Goal: Task Accomplishment & Management: Complete application form

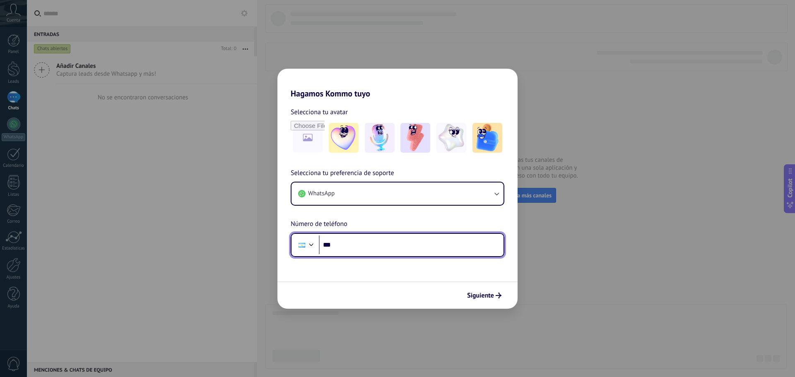
click at [349, 250] on input "***" at bounding box center [411, 245] width 185 height 19
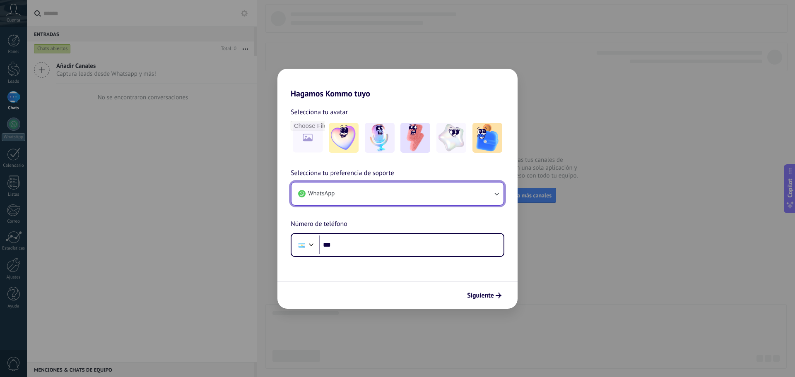
click at [364, 200] on button "WhatsApp" at bounding box center [397, 194] width 212 height 22
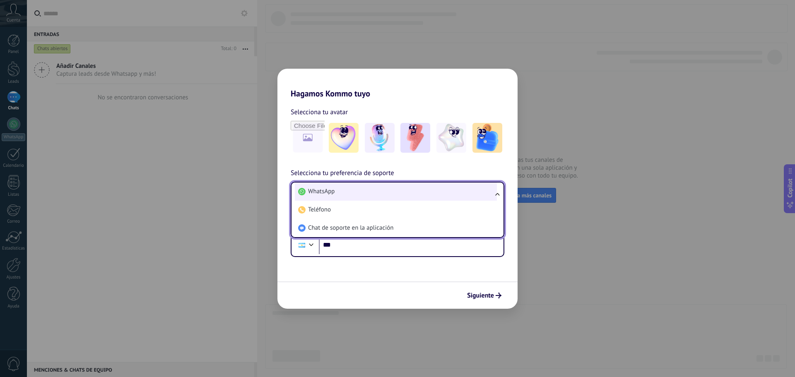
click at [369, 195] on li "WhatsApp" at bounding box center [396, 192] width 202 height 18
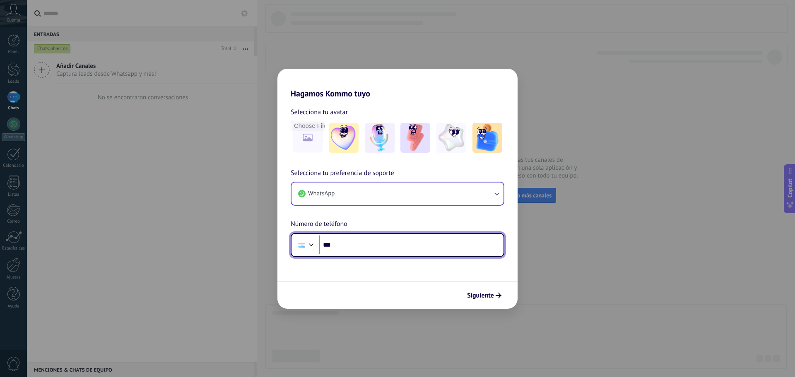
click at [379, 250] on input "***" at bounding box center [411, 245] width 185 height 19
type input "**********"
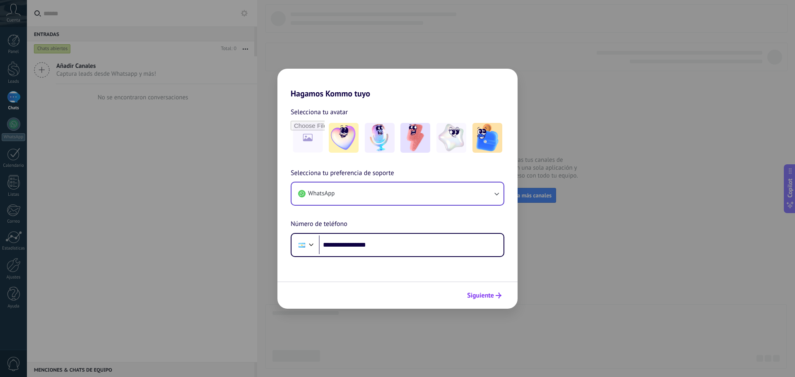
click at [480, 295] on span "Siguiente" at bounding box center [480, 296] width 27 height 6
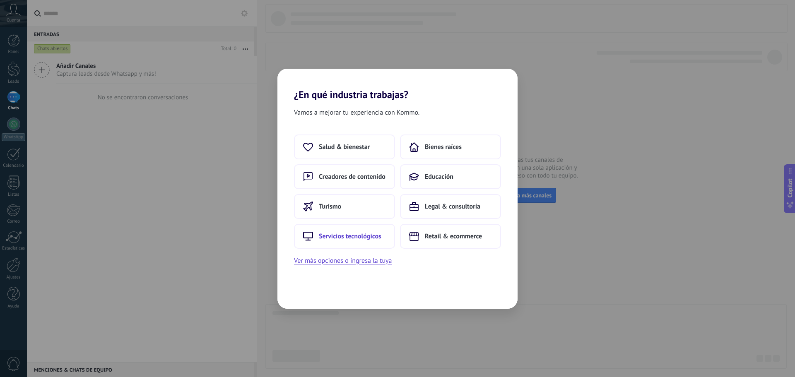
click at [347, 239] on span "Servicios tecnológicos" at bounding box center [350, 236] width 63 height 8
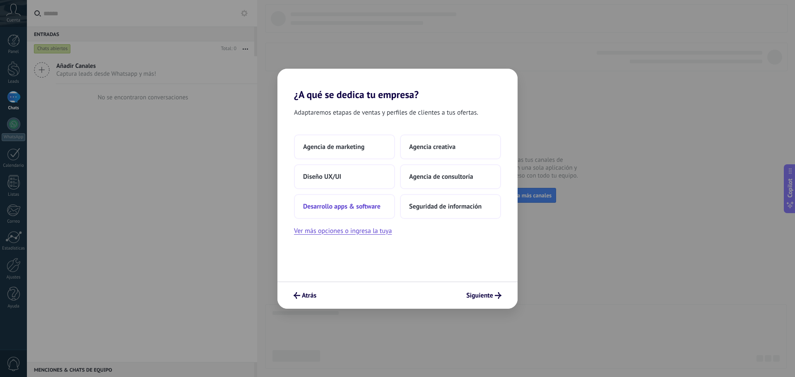
click at [365, 213] on button "Desarrollo apps & software" at bounding box center [344, 206] width 101 height 25
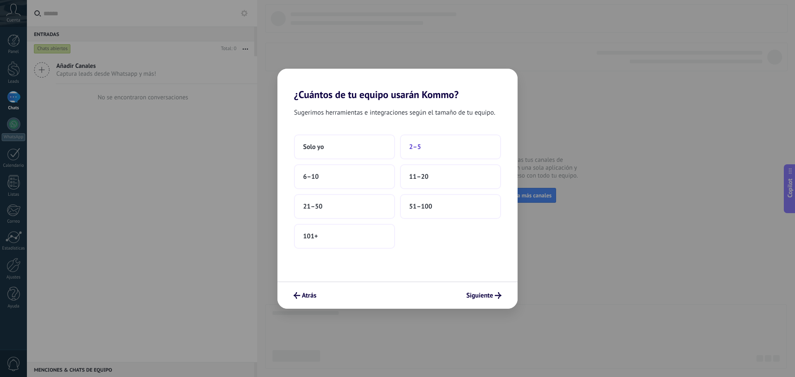
click at [419, 150] on span "2–5" at bounding box center [415, 147] width 12 height 8
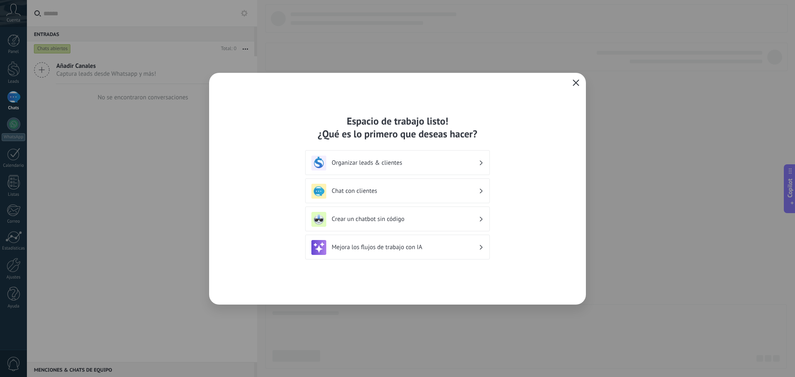
click at [576, 86] on icon "button" at bounding box center [576, 82] width 7 height 7
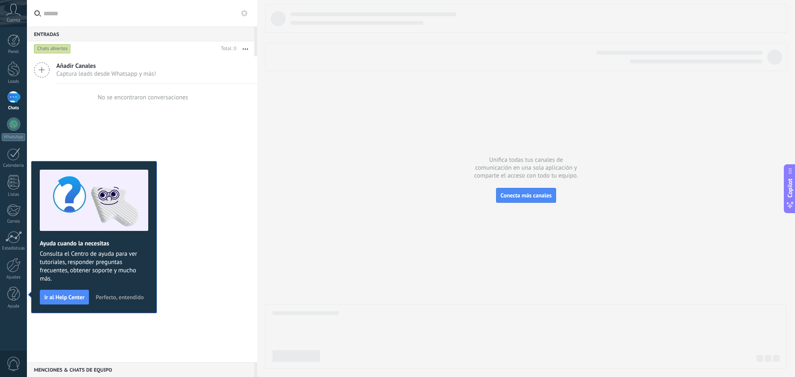
click at [396, 183] on div at bounding box center [525, 186] width 521 height 365
click at [125, 72] on span "Captura leads desde Whatsapp y más!" at bounding box center [106, 74] width 100 height 8
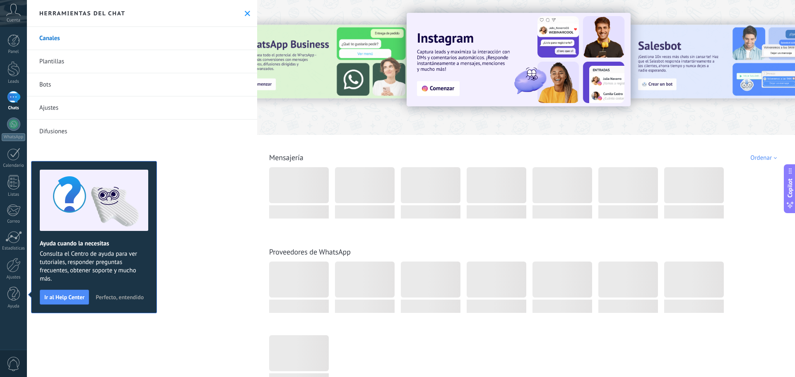
click at [246, 14] on icon at bounding box center [247, 13] width 5 height 5
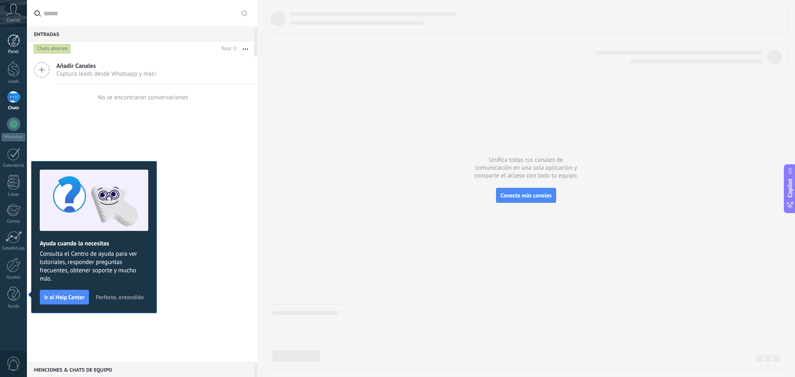
click at [14, 44] on div at bounding box center [13, 40] width 12 height 12
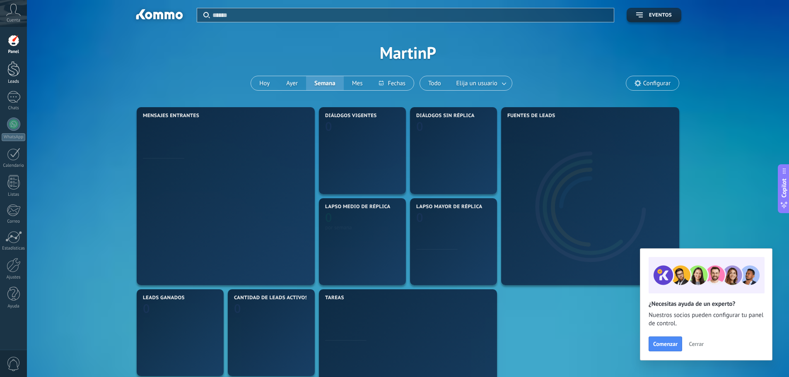
click at [14, 65] on div at bounding box center [13, 68] width 12 height 15
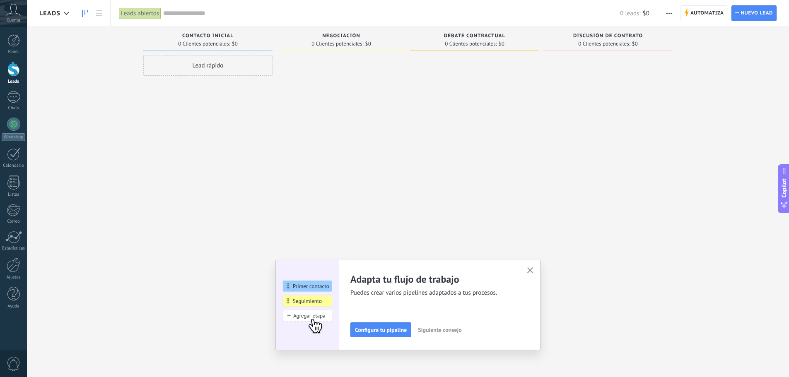
click at [530, 270] on icon "button" at bounding box center [530, 270] width 6 height 6
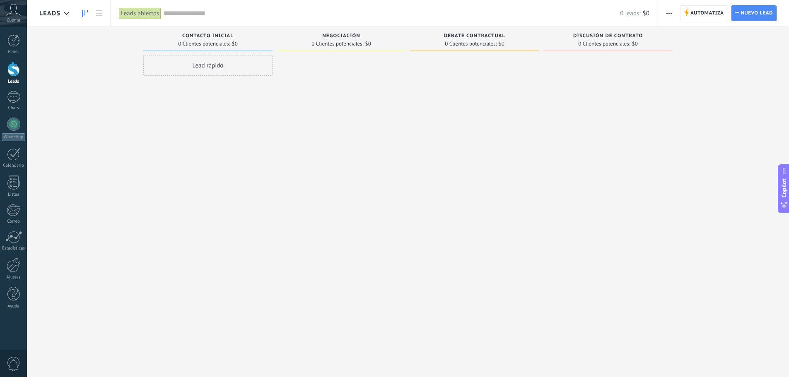
click at [669, 10] on span "button" at bounding box center [668, 13] width 5 height 16
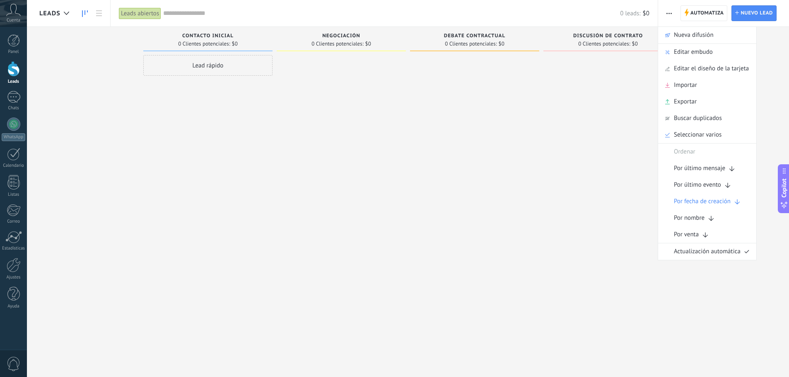
click at [522, 125] on div at bounding box center [474, 189] width 129 height 269
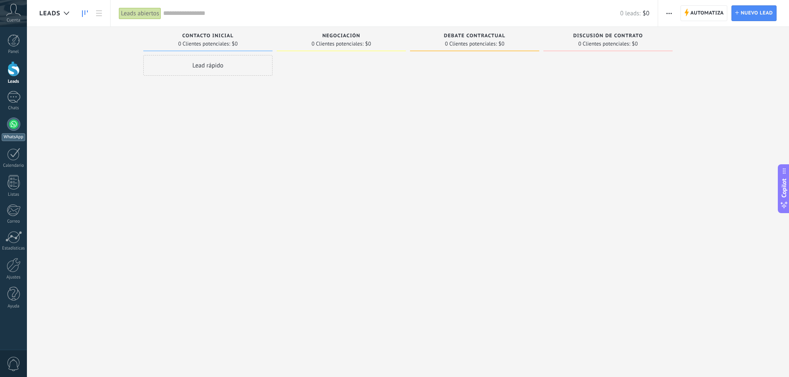
click at [19, 127] on div at bounding box center [13, 124] width 13 height 13
